Goal: Transaction & Acquisition: Book appointment/travel/reservation

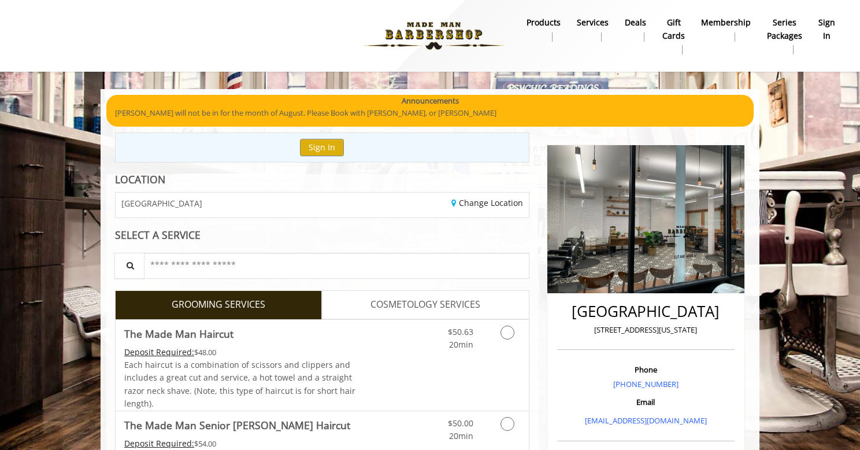
click at [826, 22] on b "sign in" at bounding box center [827, 29] width 17 height 26
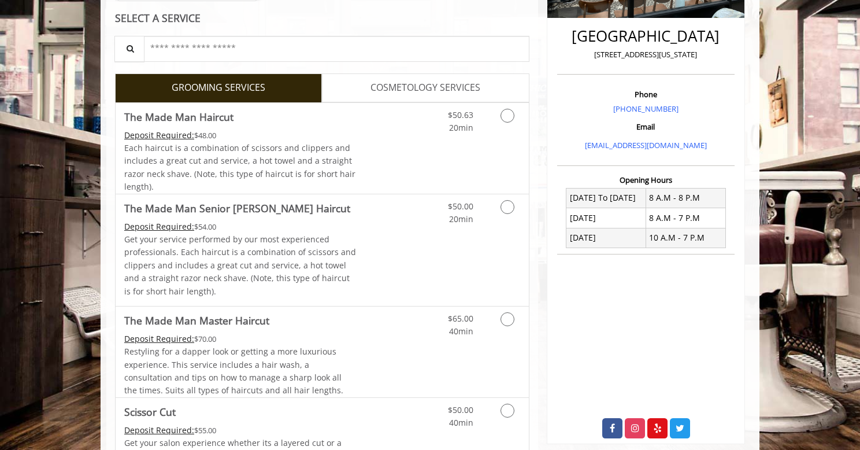
scroll to position [289, 0]
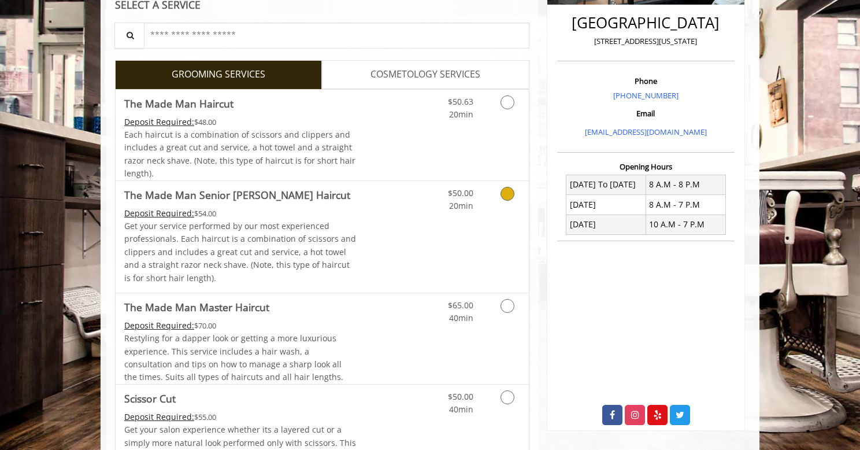
click at [503, 193] on icon "Grooming services" at bounding box center [508, 194] width 14 height 14
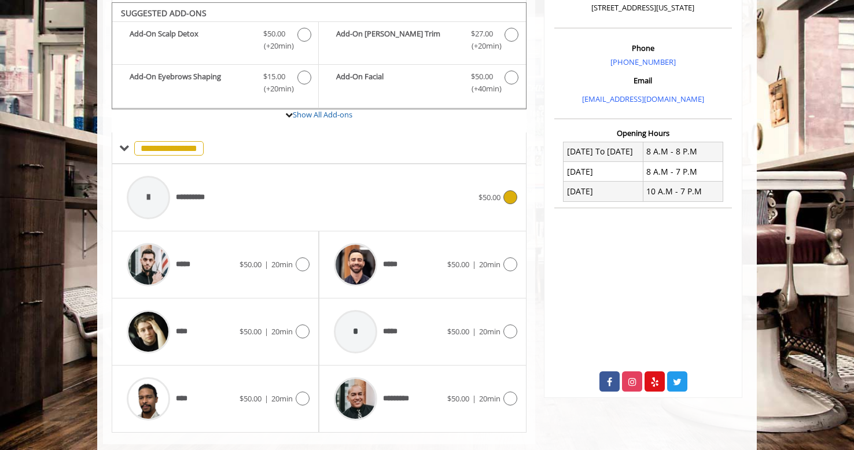
scroll to position [323, 0]
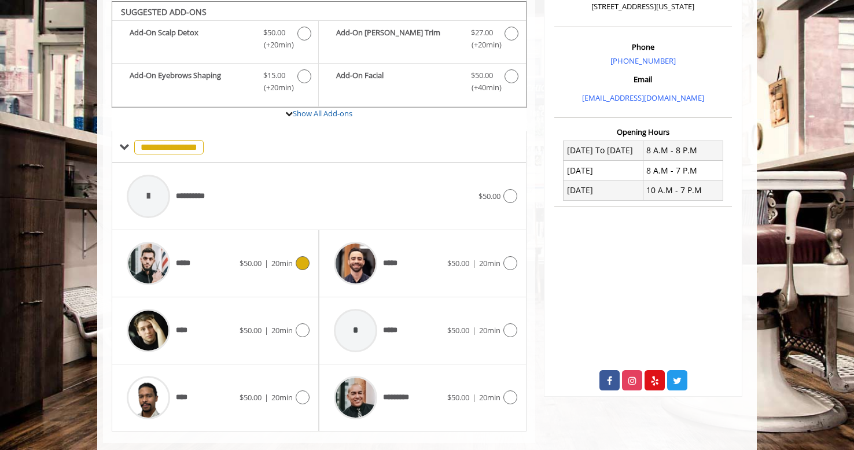
click at [301, 259] on icon at bounding box center [303, 263] width 14 height 14
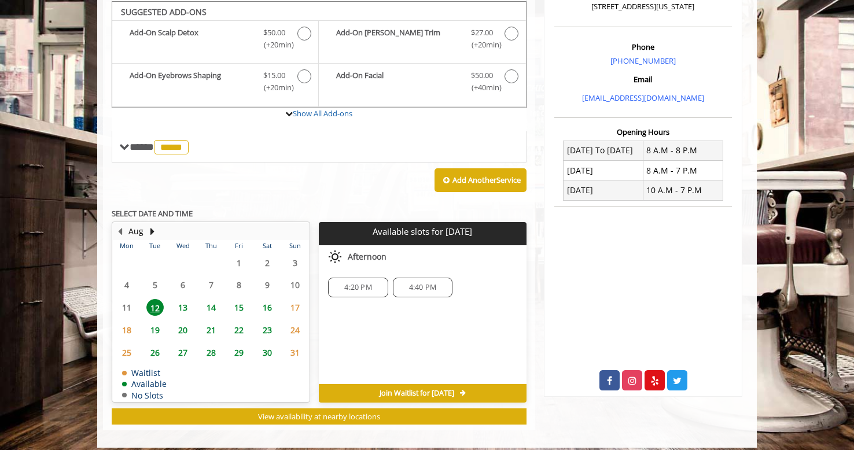
scroll to position [323, 0]
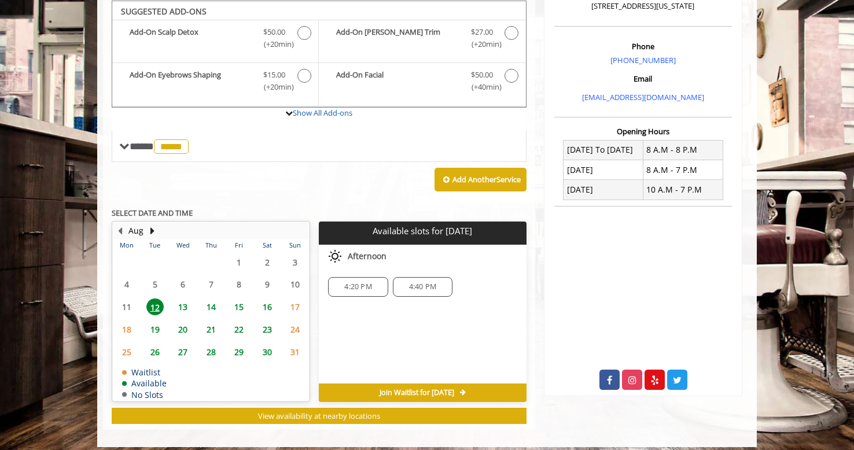
click at [182, 303] on span "13" at bounding box center [182, 306] width 17 height 17
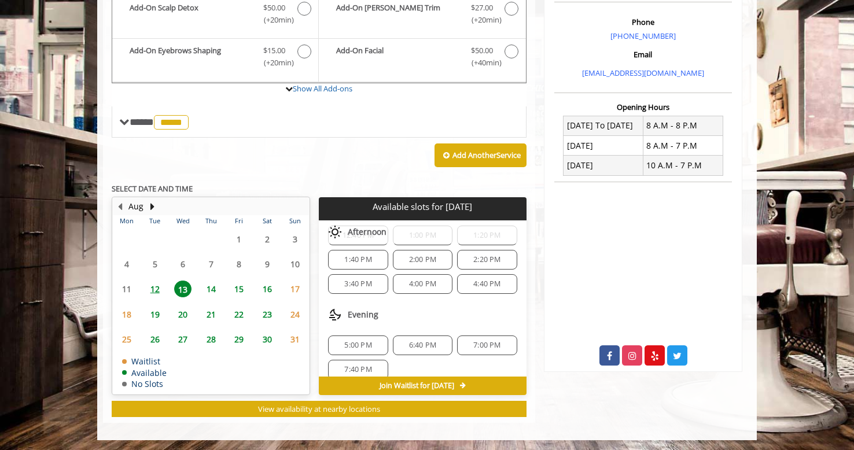
scroll to position [120, 0]
click at [372, 334] on span "5:00 PM" at bounding box center [357, 338] width 49 height 9
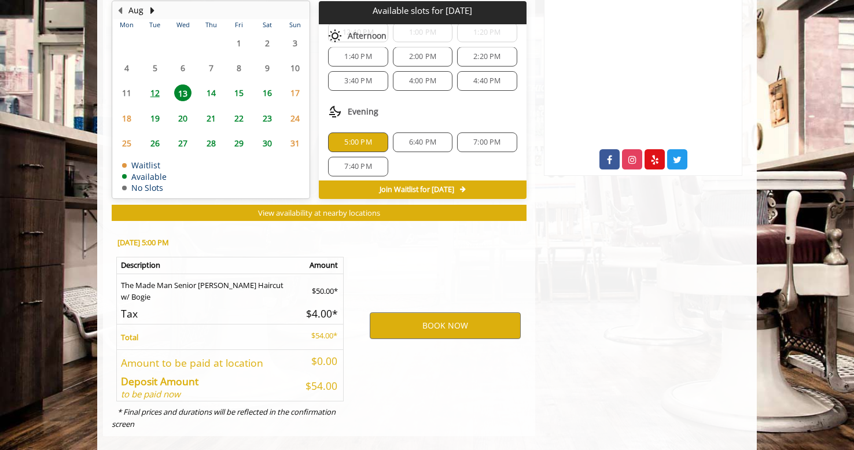
scroll to position [556, 0]
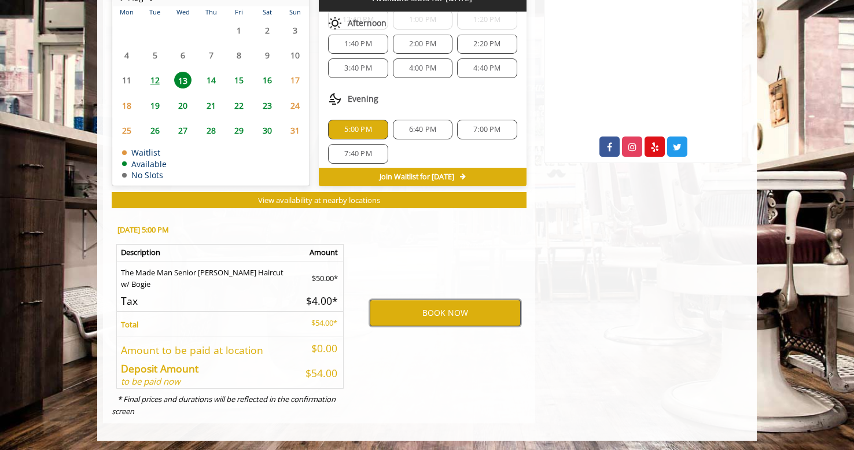
click at [418, 309] on button "BOOK NOW" at bounding box center [445, 313] width 151 height 27
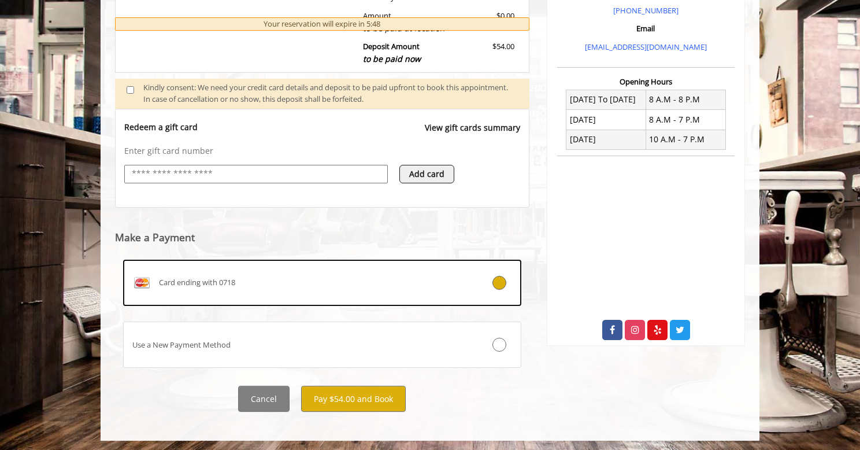
scroll to position [375, 0]
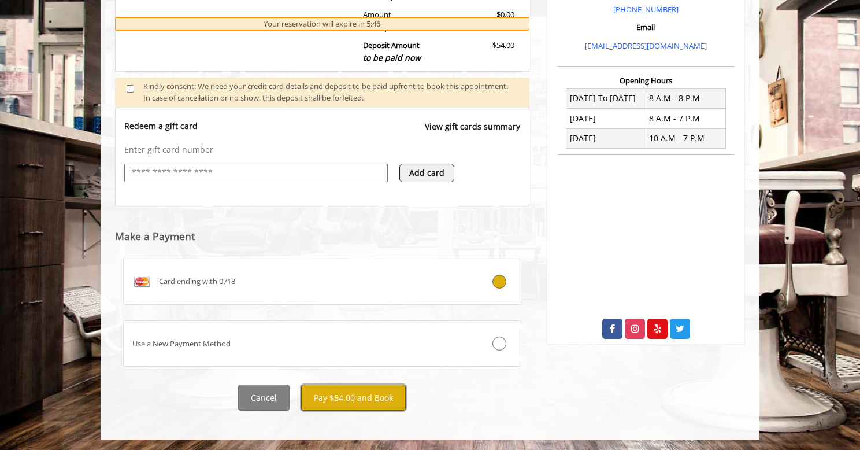
click at [373, 398] on button "Pay $54.00 and Book" at bounding box center [353, 398] width 105 height 26
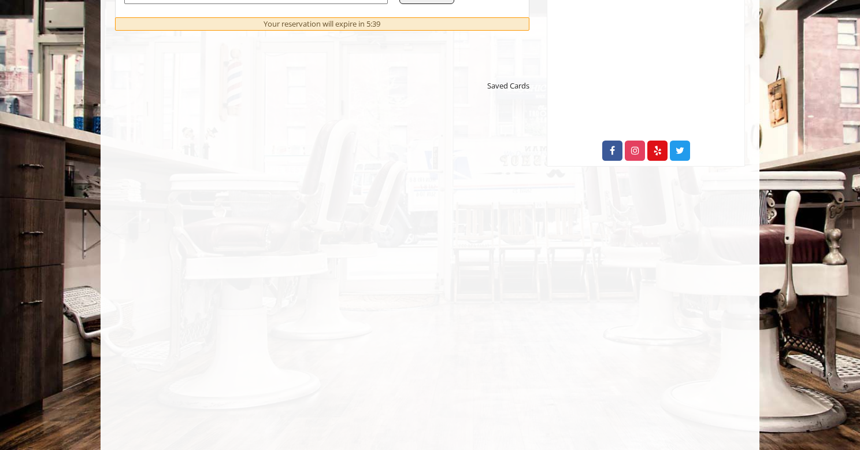
scroll to position [589, 0]
